Goal: Browse casually

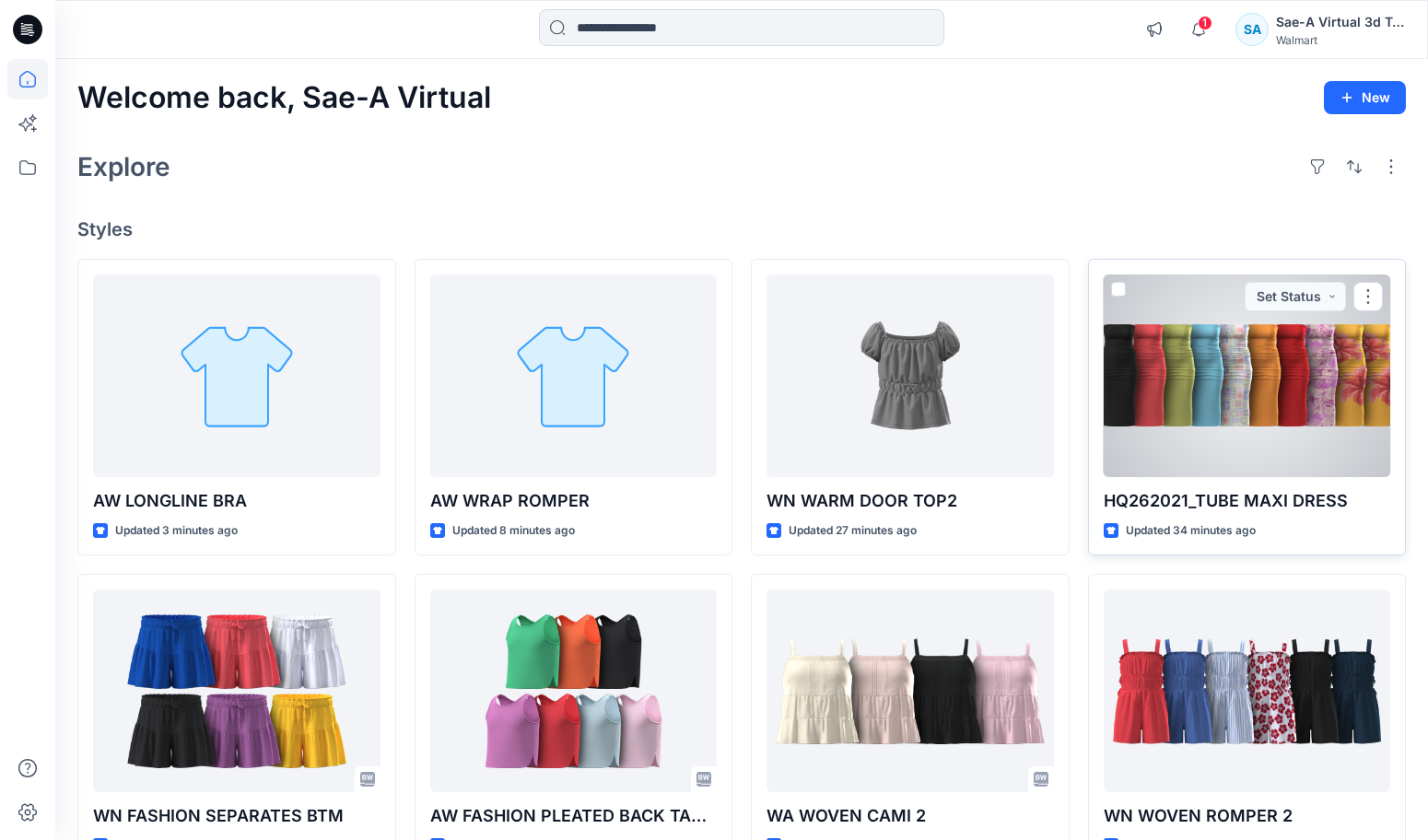
click at [1283, 400] on div at bounding box center [1248, 376] width 288 height 203
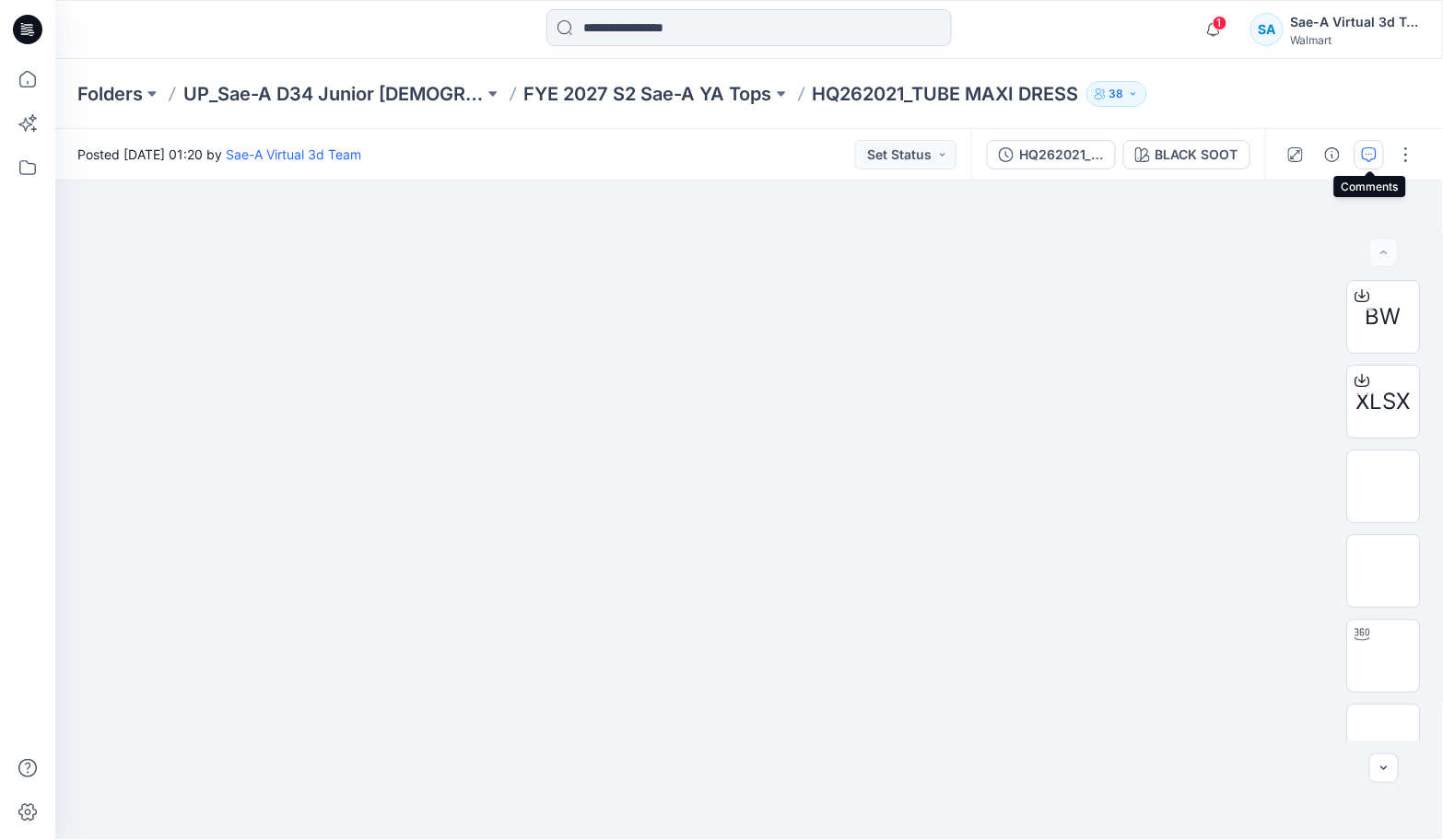
click at [1366, 143] on button "button" at bounding box center [1369, 155] width 30 height 30
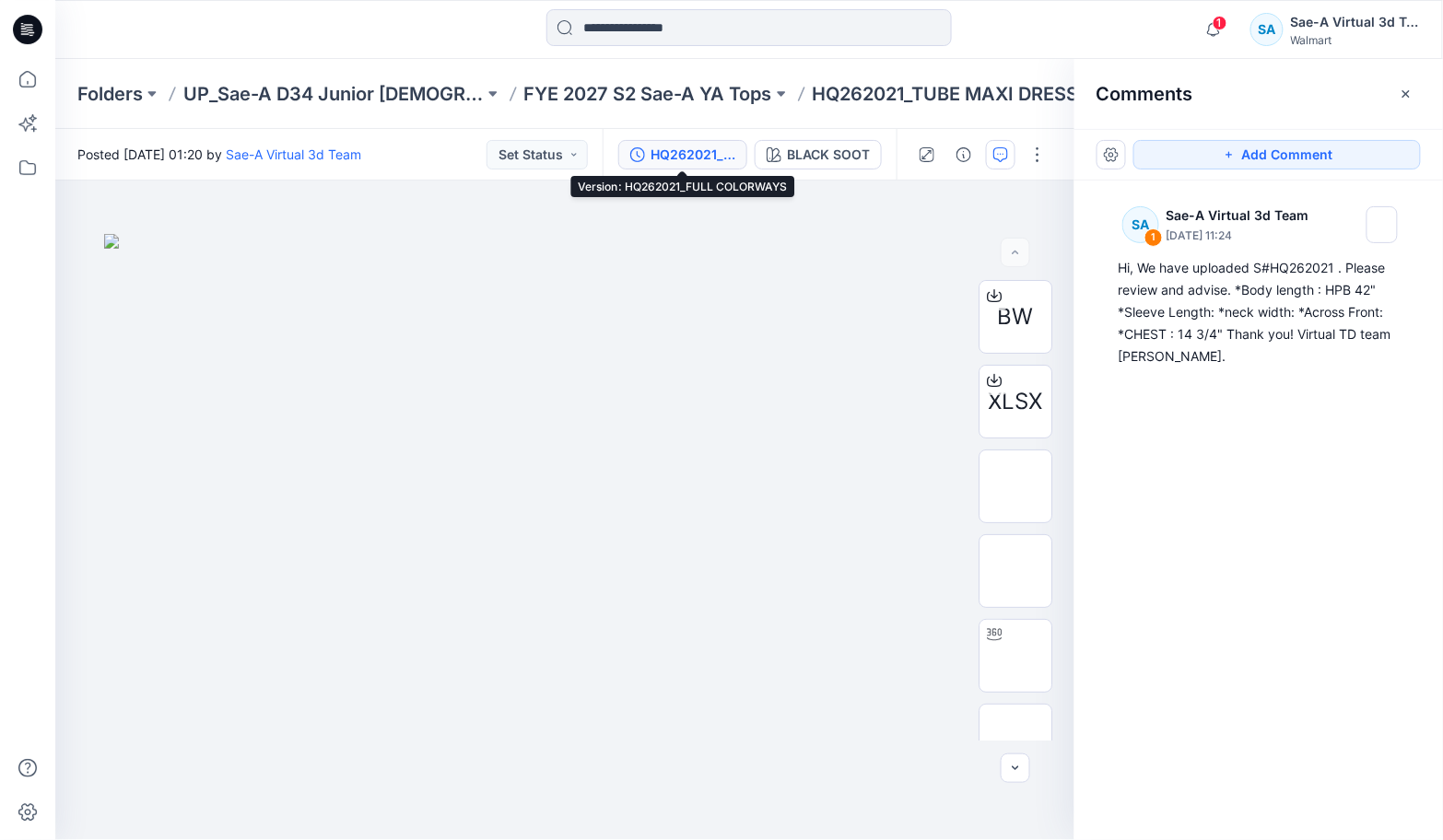
click at [705, 160] on div "HQ262021_FULL COLORWAYS" at bounding box center [693, 155] width 85 height 21
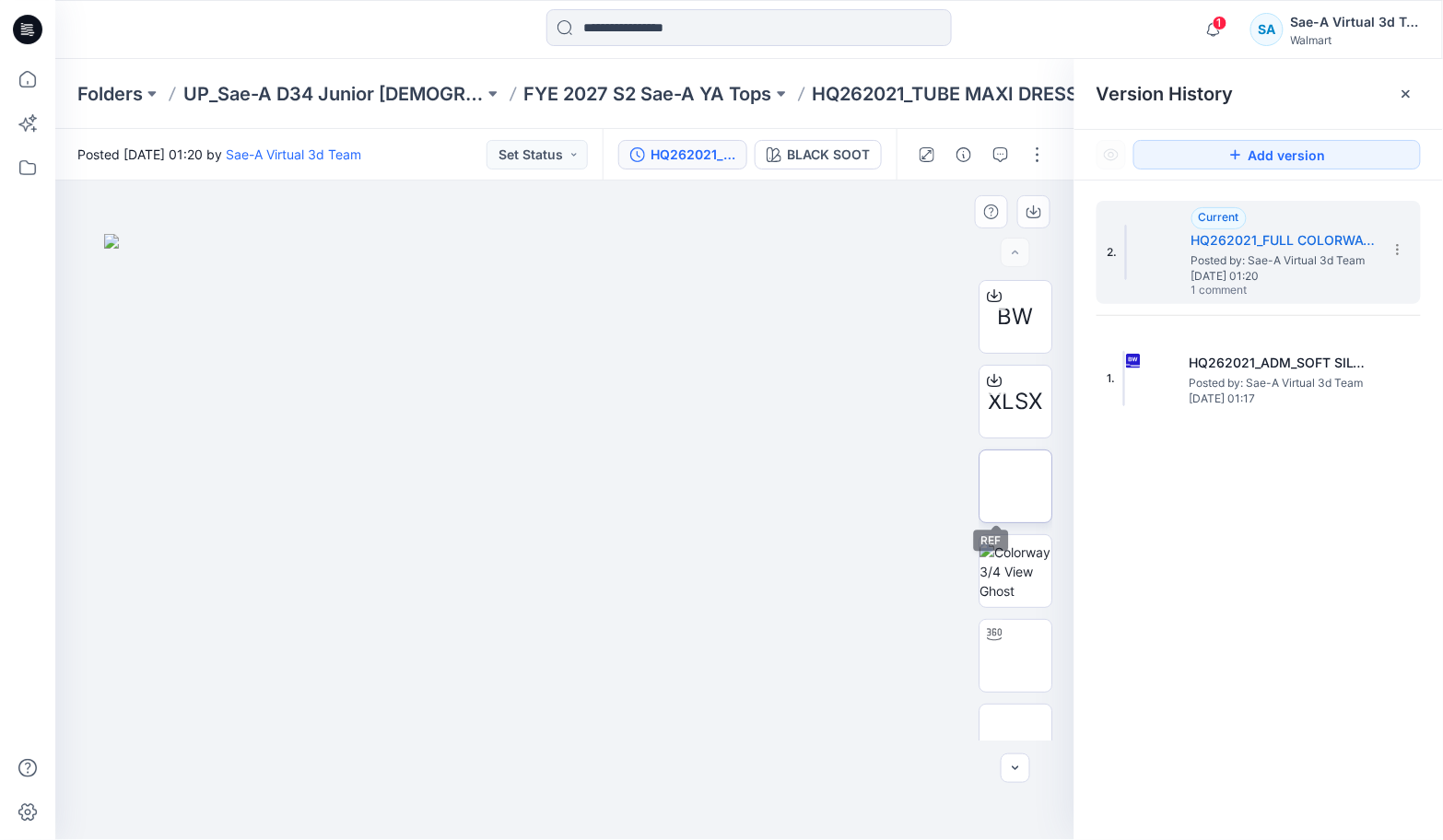
click at [1015, 486] on img at bounding box center [1015, 486] width 0 height 0
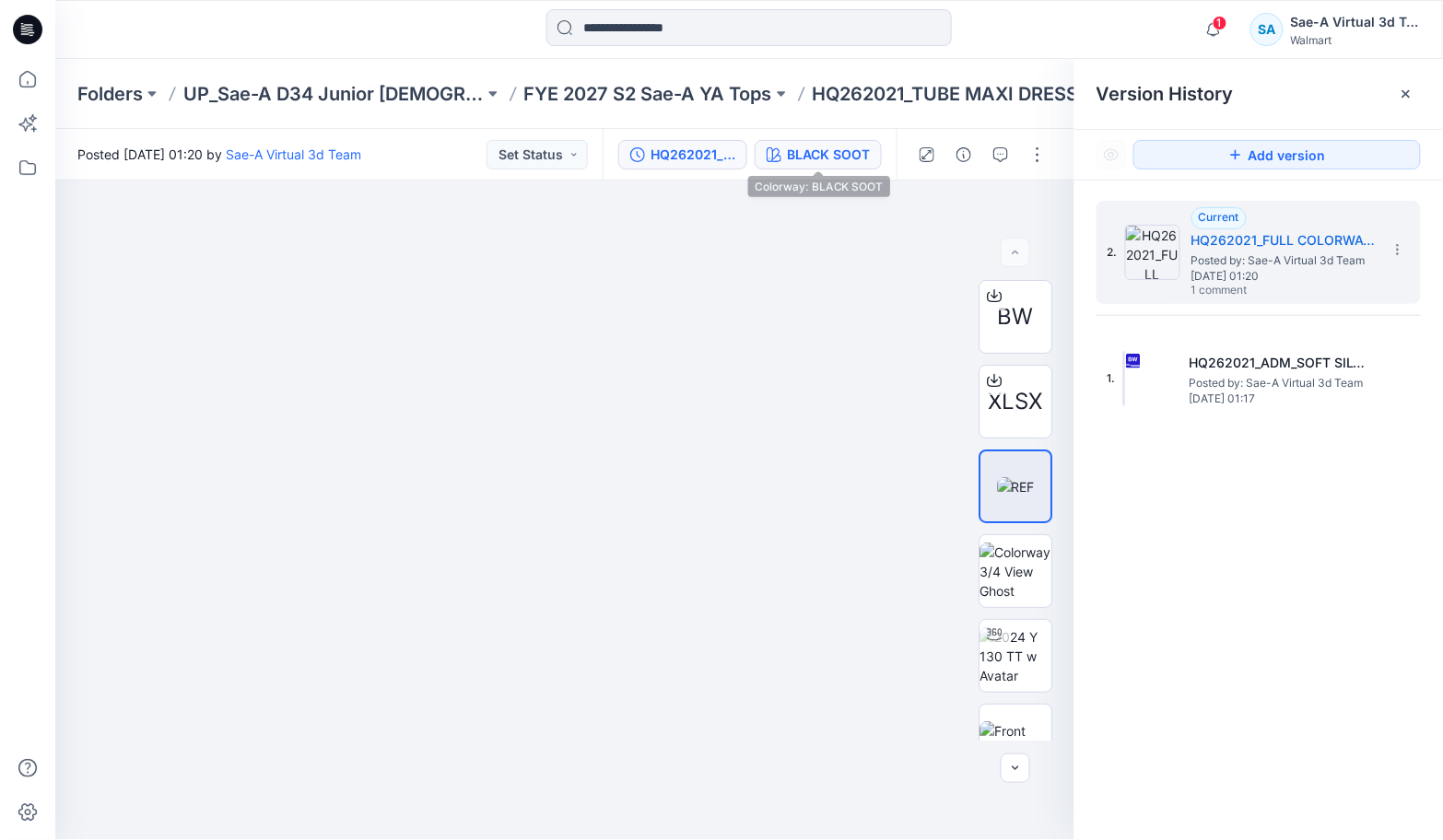
click at [824, 162] on div "BLACK SOOT" at bounding box center [828, 155] width 83 height 21
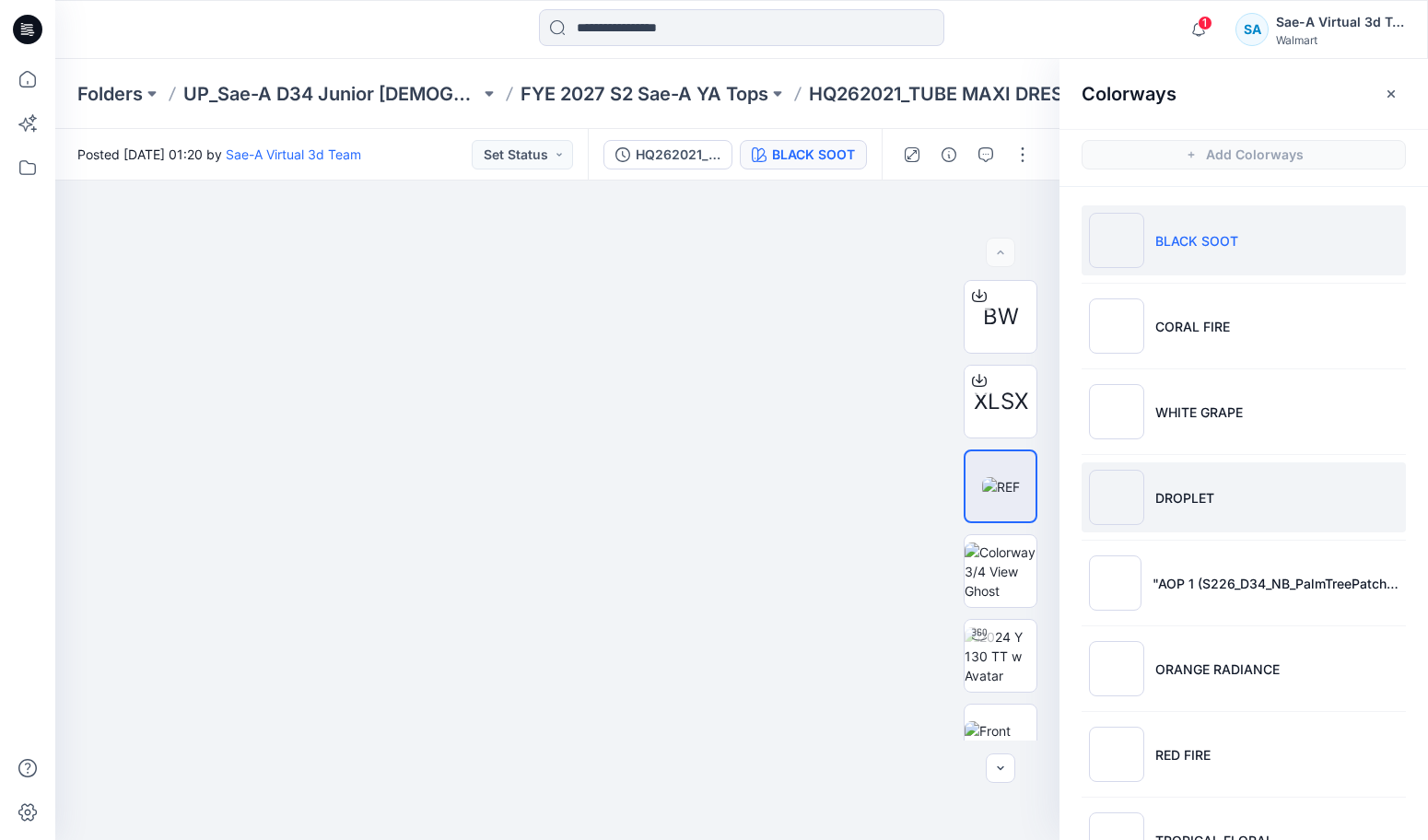
click at [1250, 488] on li "DROPLET" at bounding box center [1243, 497] width 324 height 70
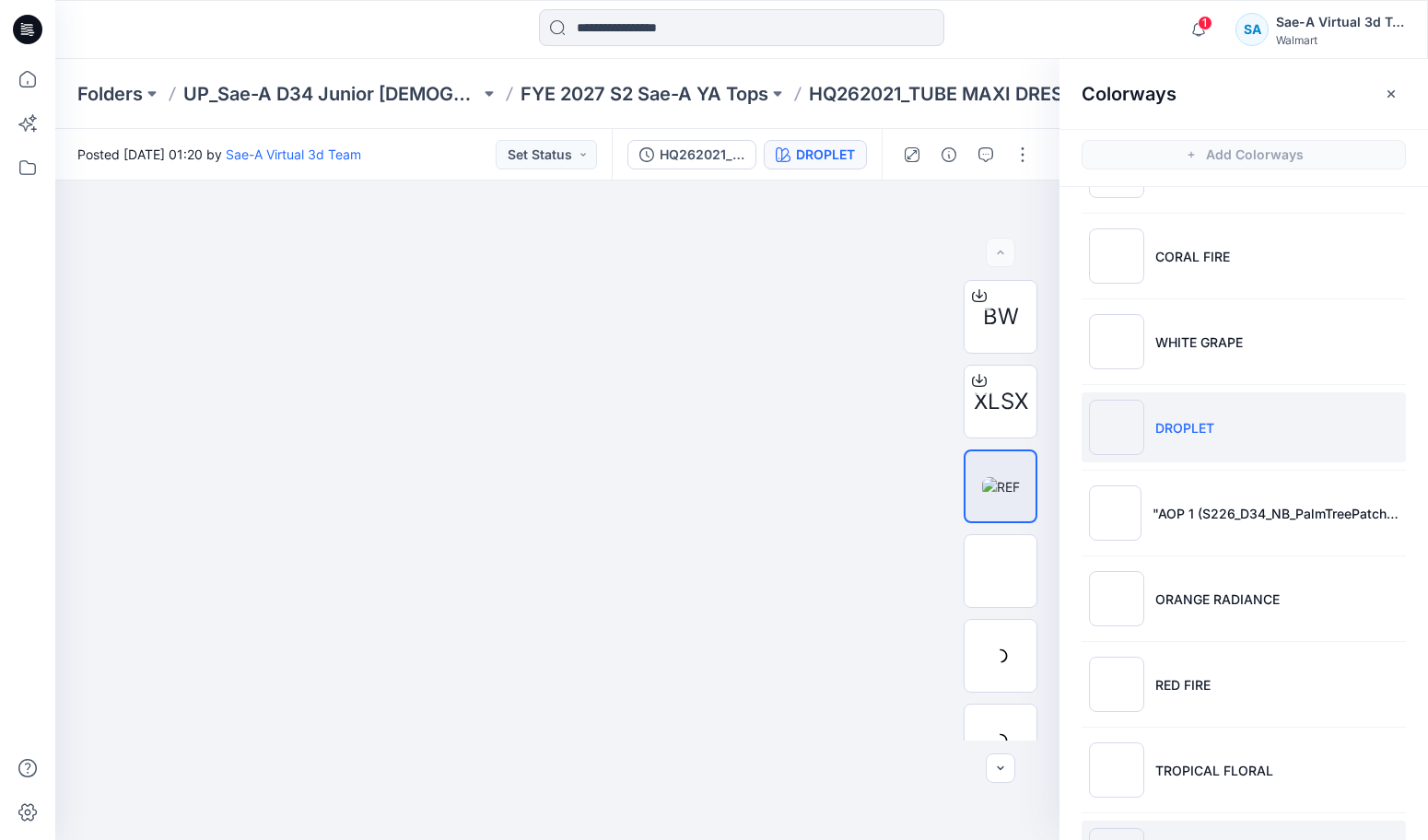
scroll to position [233, 0]
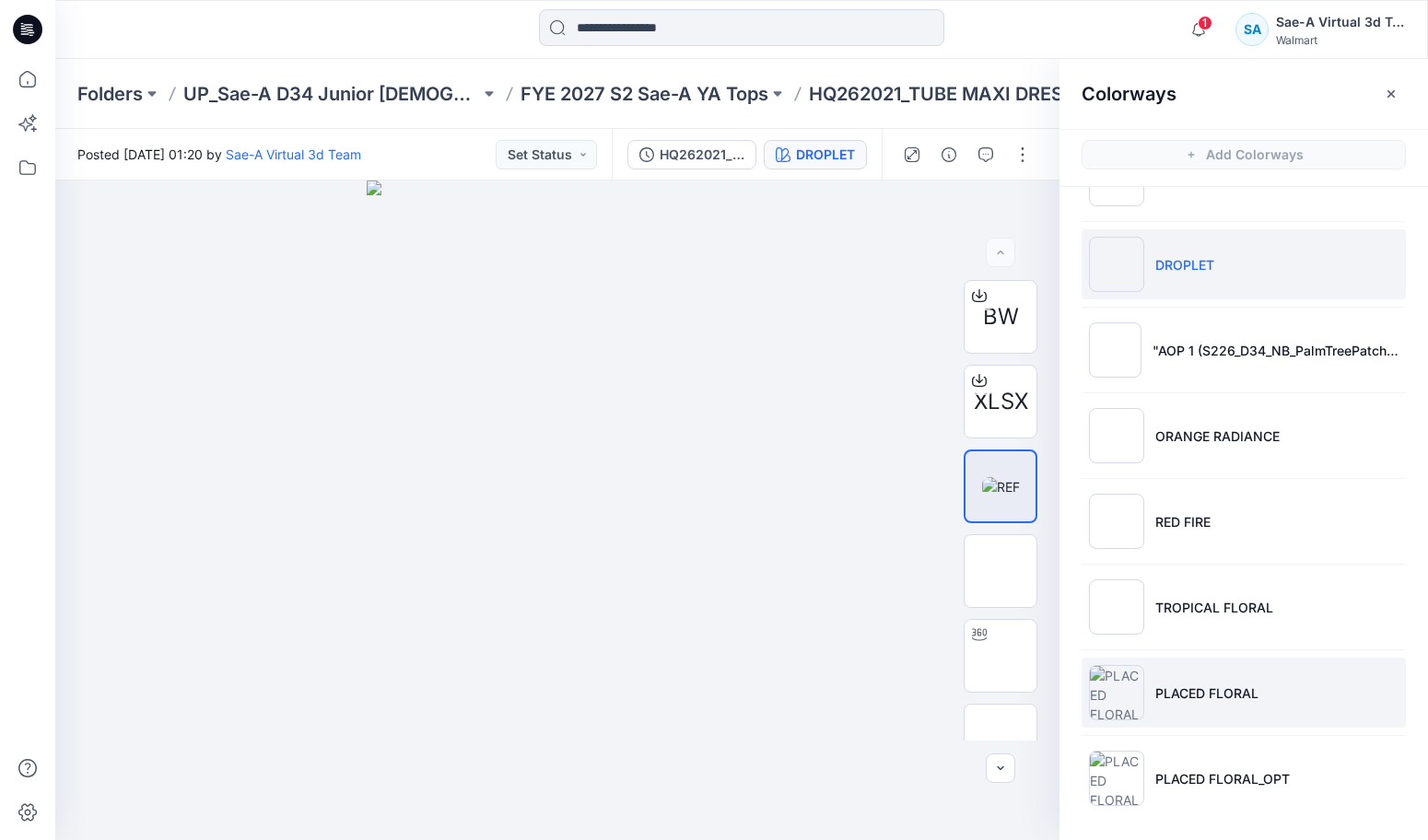
click at [1244, 710] on li "PLACED FLORAL" at bounding box center [1243, 692] width 324 height 70
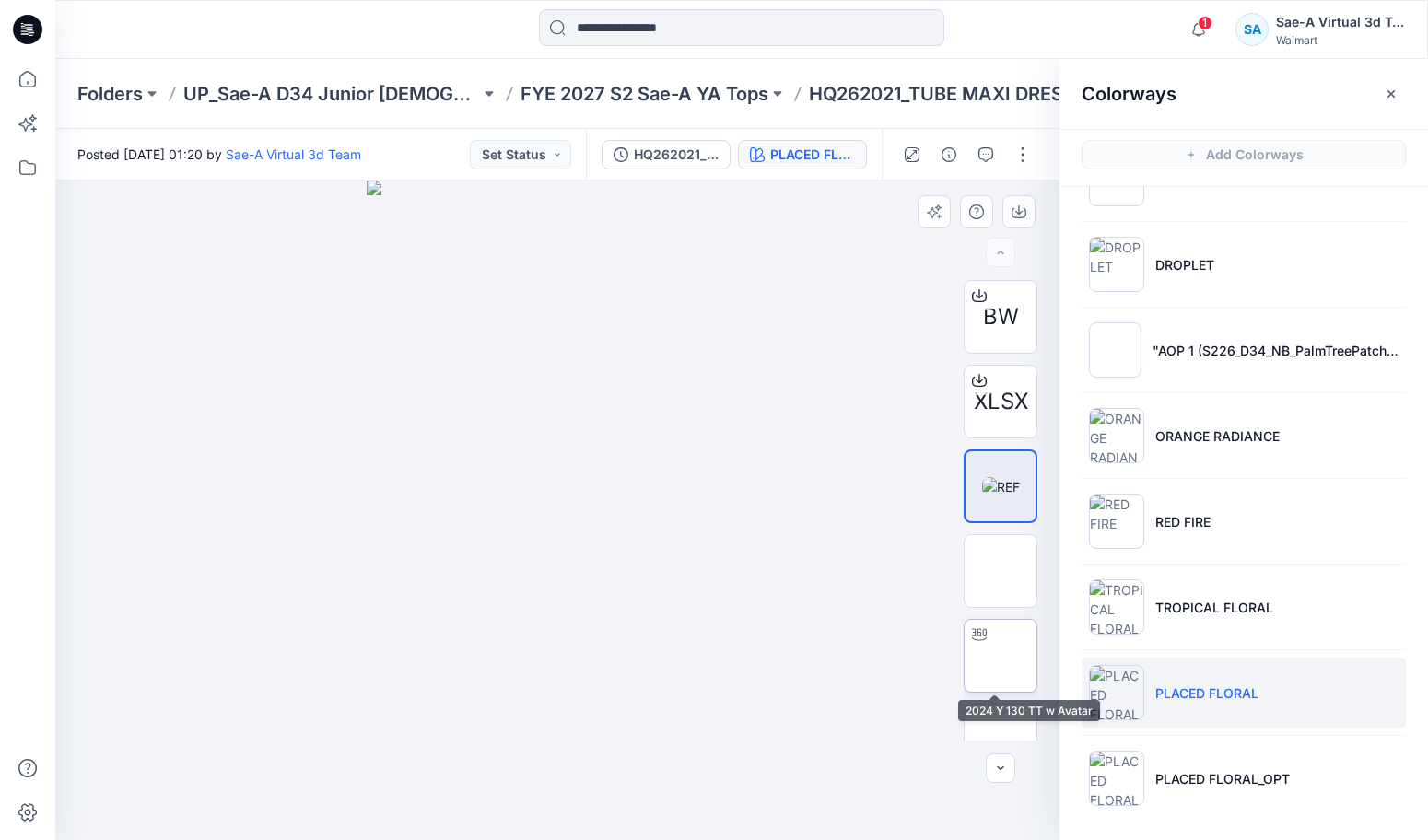
click at [1001, 656] on img at bounding box center [1001, 656] width 0 height 0
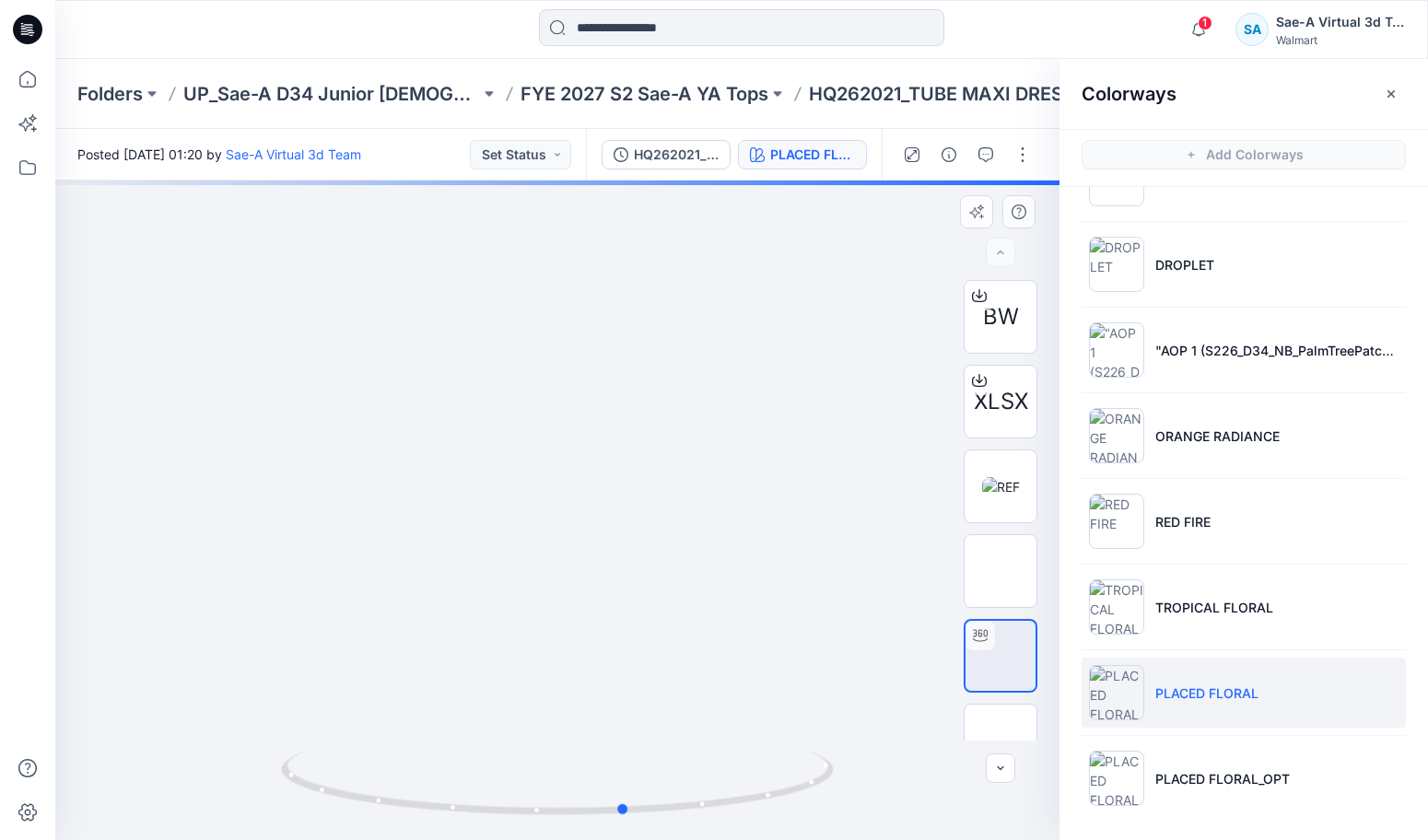
drag, startPoint x: 793, startPoint y: 786, endPoint x: 862, endPoint y: 785, distance: 69.0
click at [862, 785] on div at bounding box center [557, 510] width 1004 height 660
click at [26, 79] on icon at bounding box center [27, 78] width 40 height 40
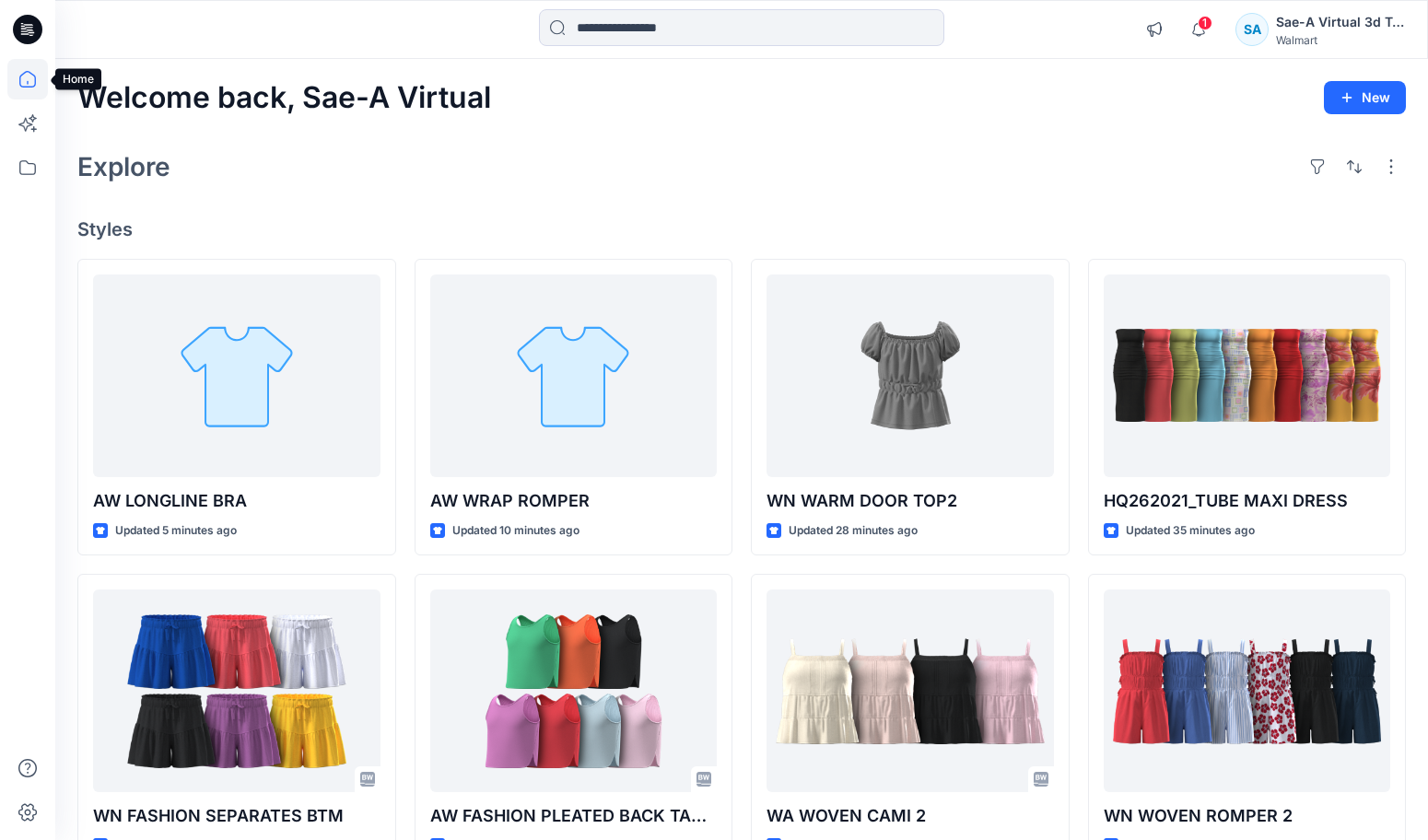
click at [22, 72] on icon at bounding box center [27, 78] width 40 height 40
